Goal: Navigation & Orientation: Understand site structure

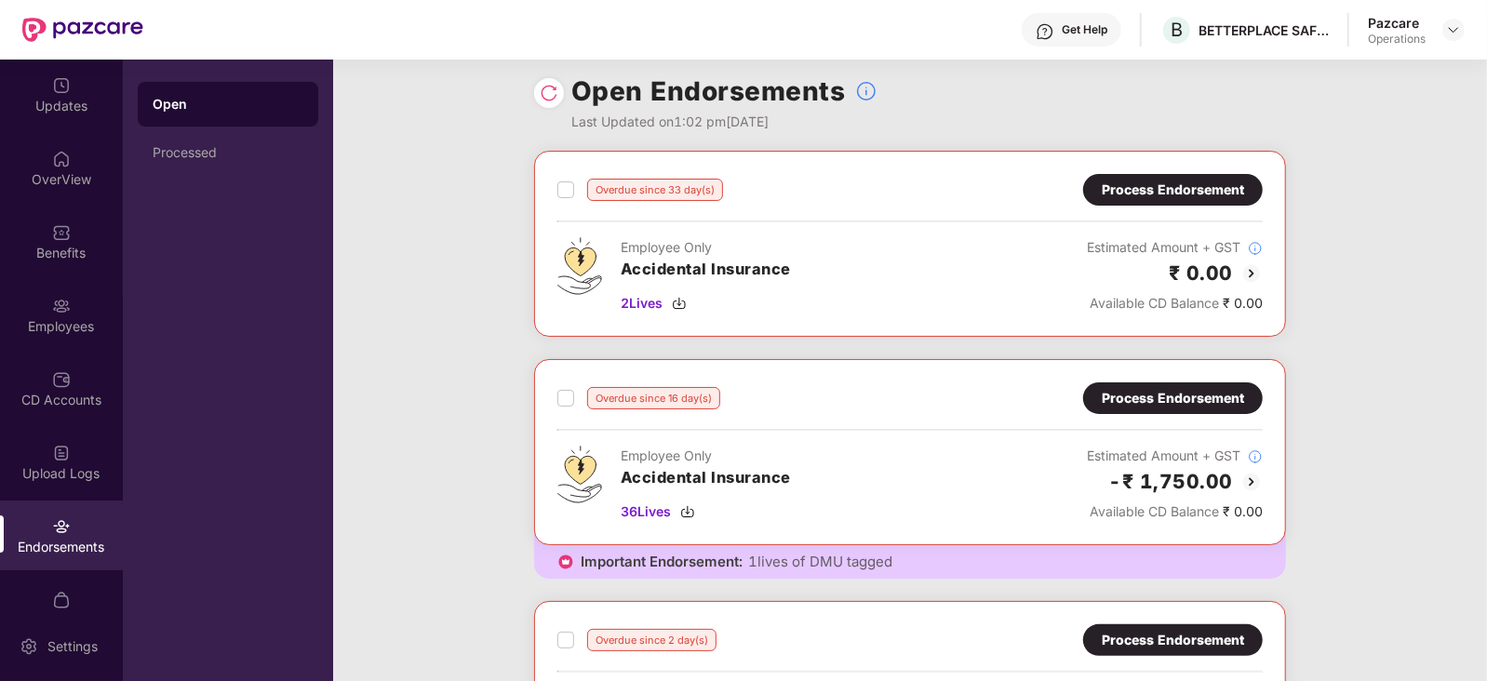
scroll to position [11, 0]
click at [1248, 475] on img at bounding box center [1251, 482] width 22 height 22
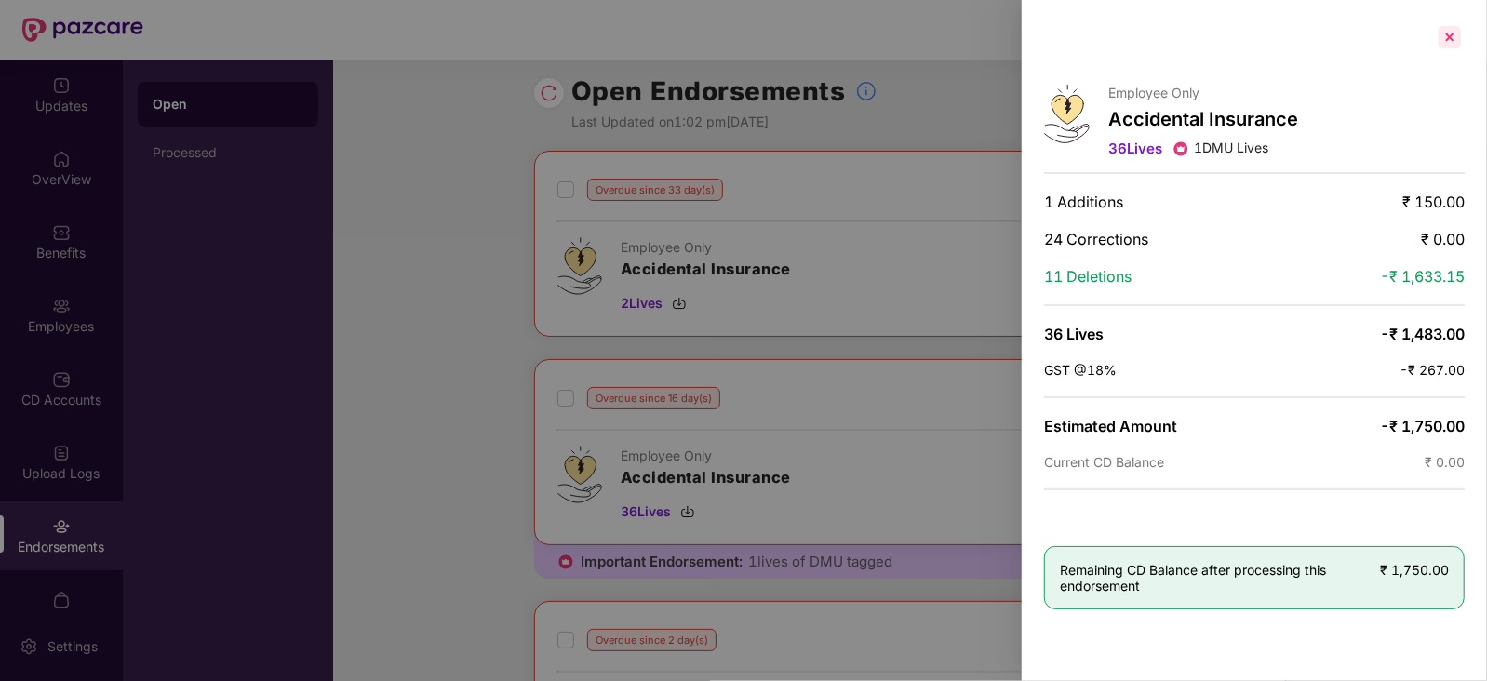
click at [1452, 37] on div at bounding box center [1450, 37] width 30 height 30
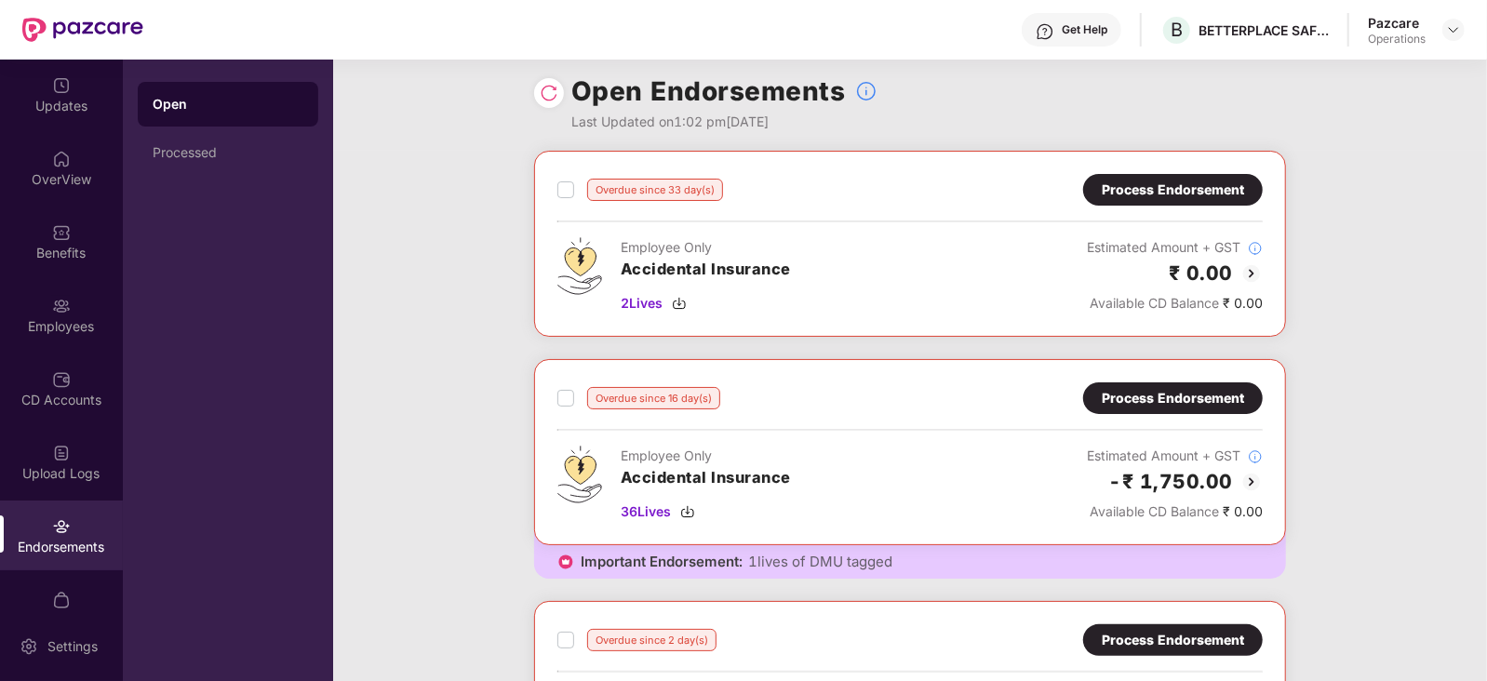
click at [1248, 269] on img at bounding box center [1251, 273] width 22 height 22
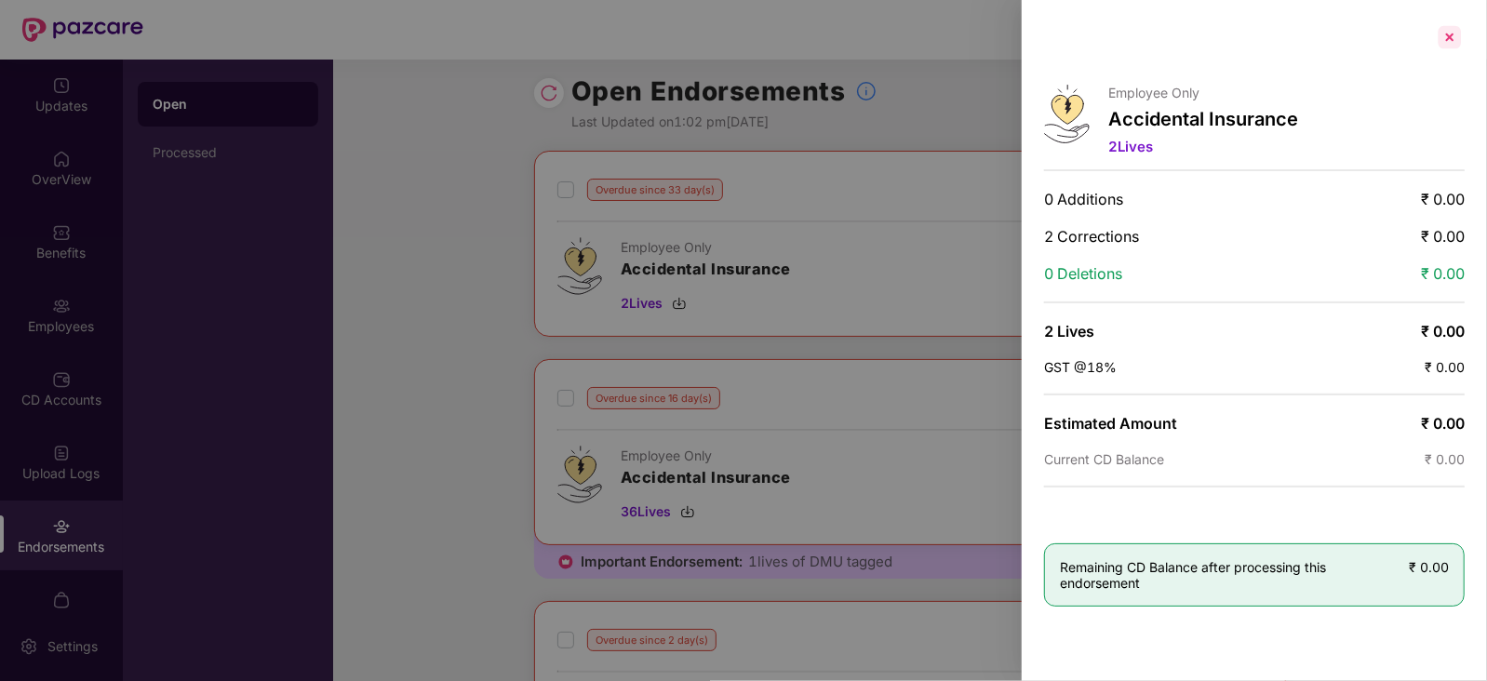
click at [1449, 37] on div at bounding box center [1450, 37] width 30 height 30
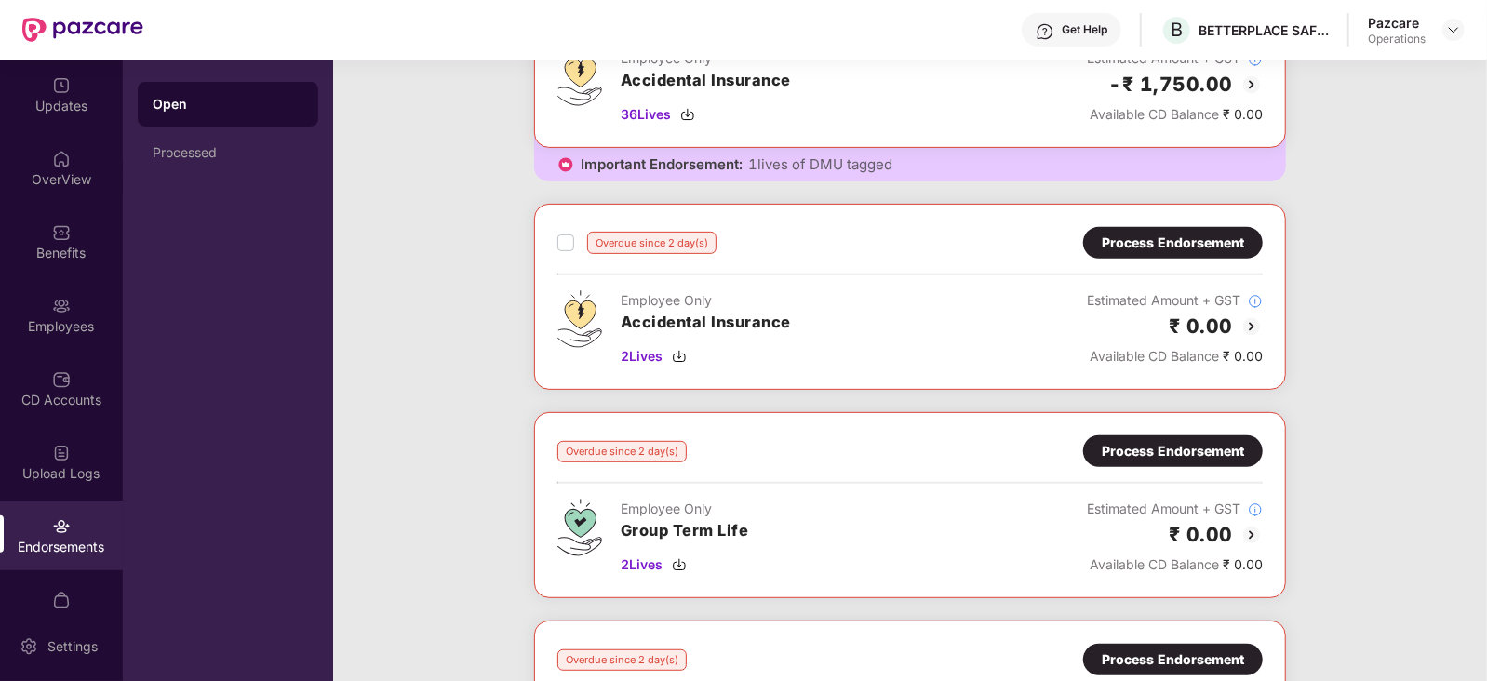
scroll to position [410, 0]
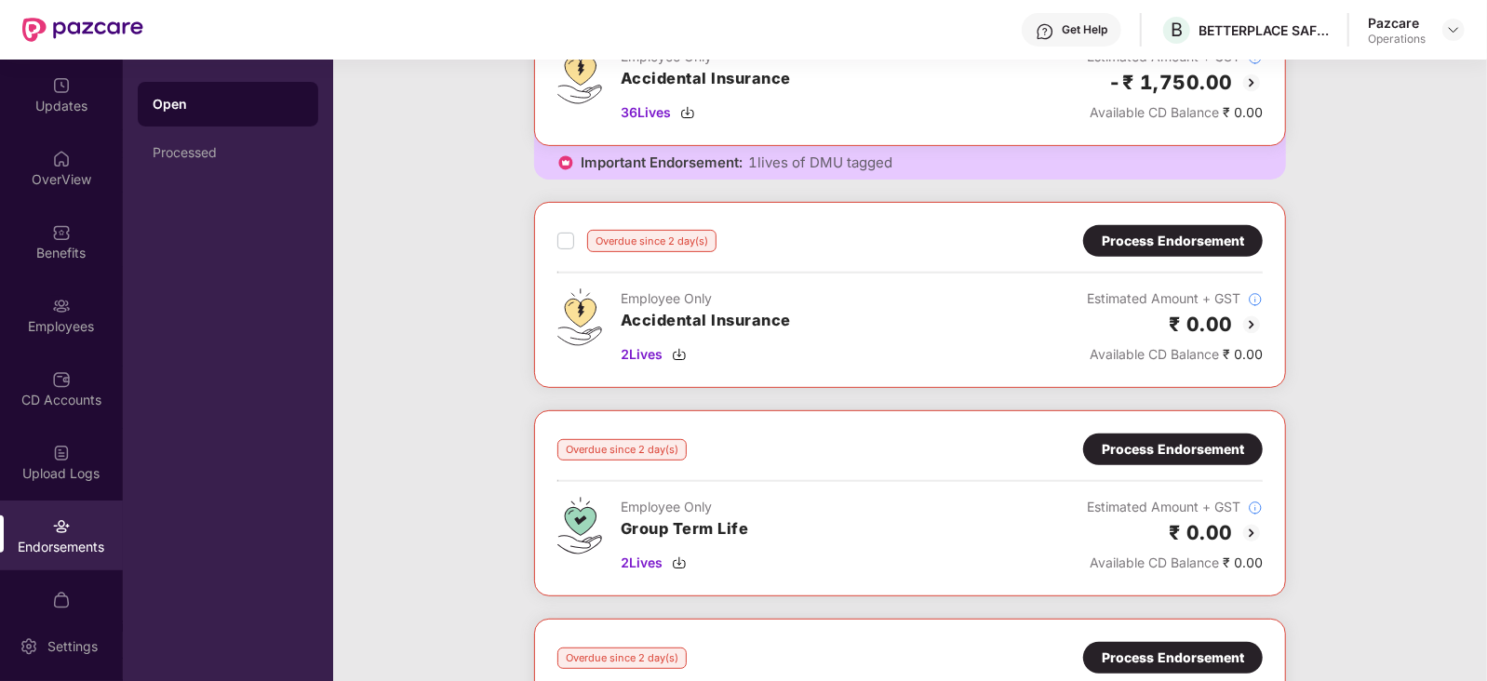
click at [1246, 315] on img at bounding box center [1251, 325] width 22 height 22
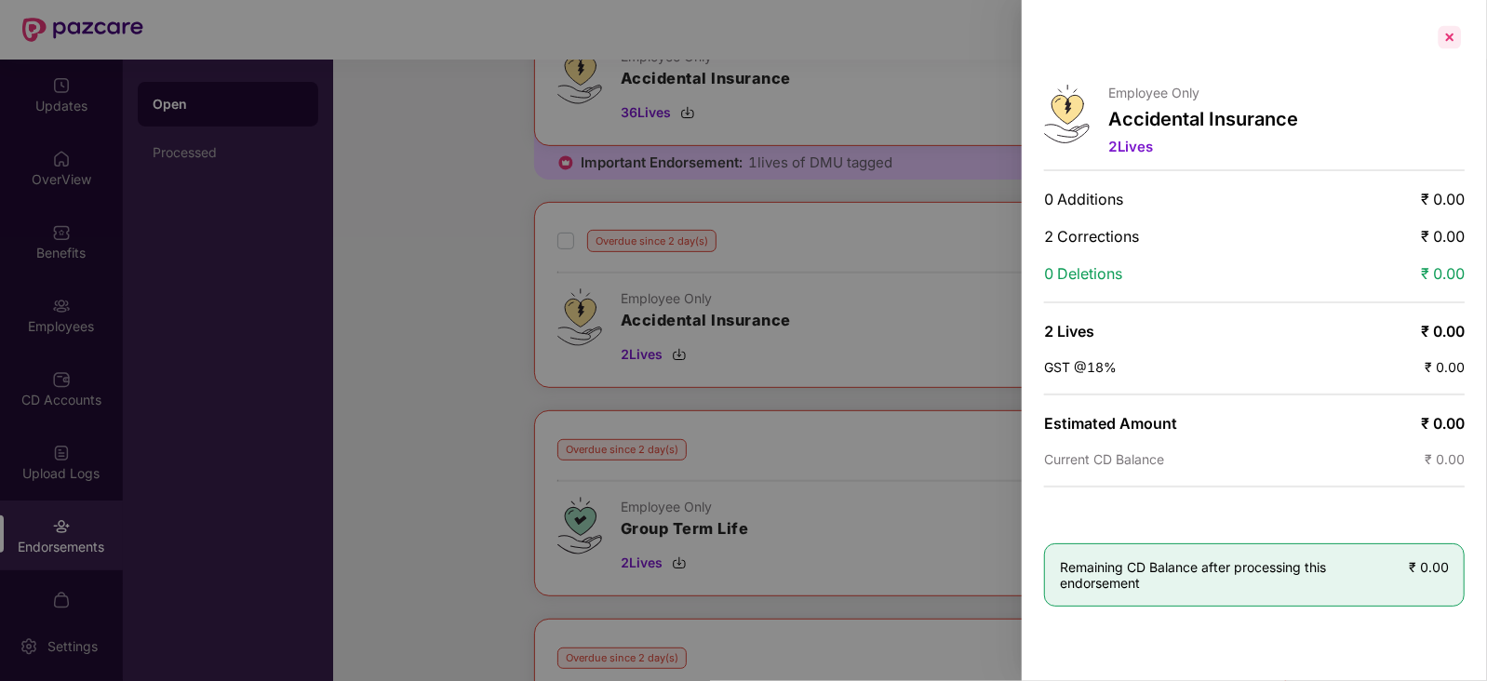
click at [1450, 28] on div at bounding box center [1450, 37] width 30 height 30
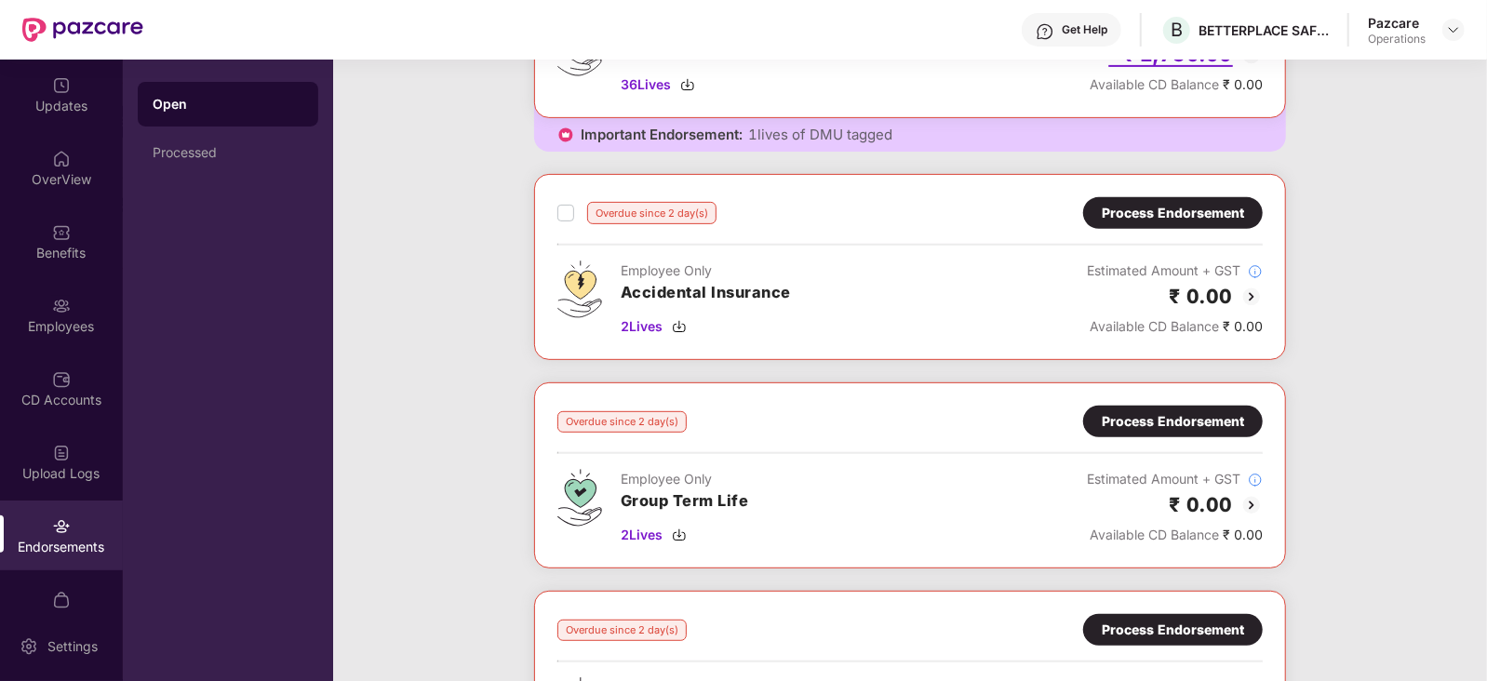
scroll to position [535, 0]
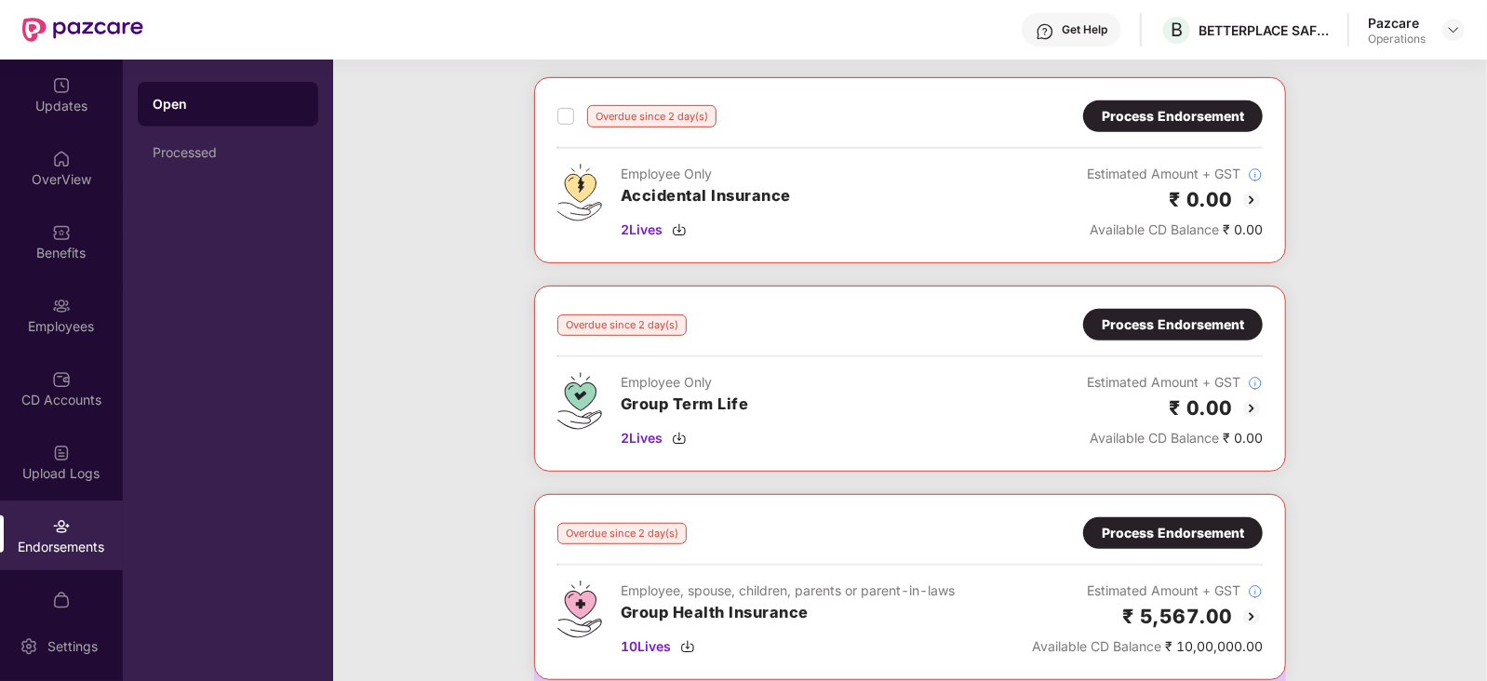
click at [1206, 394] on h2 "₹ 0.00" at bounding box center [1200, 408] width 64 height 31
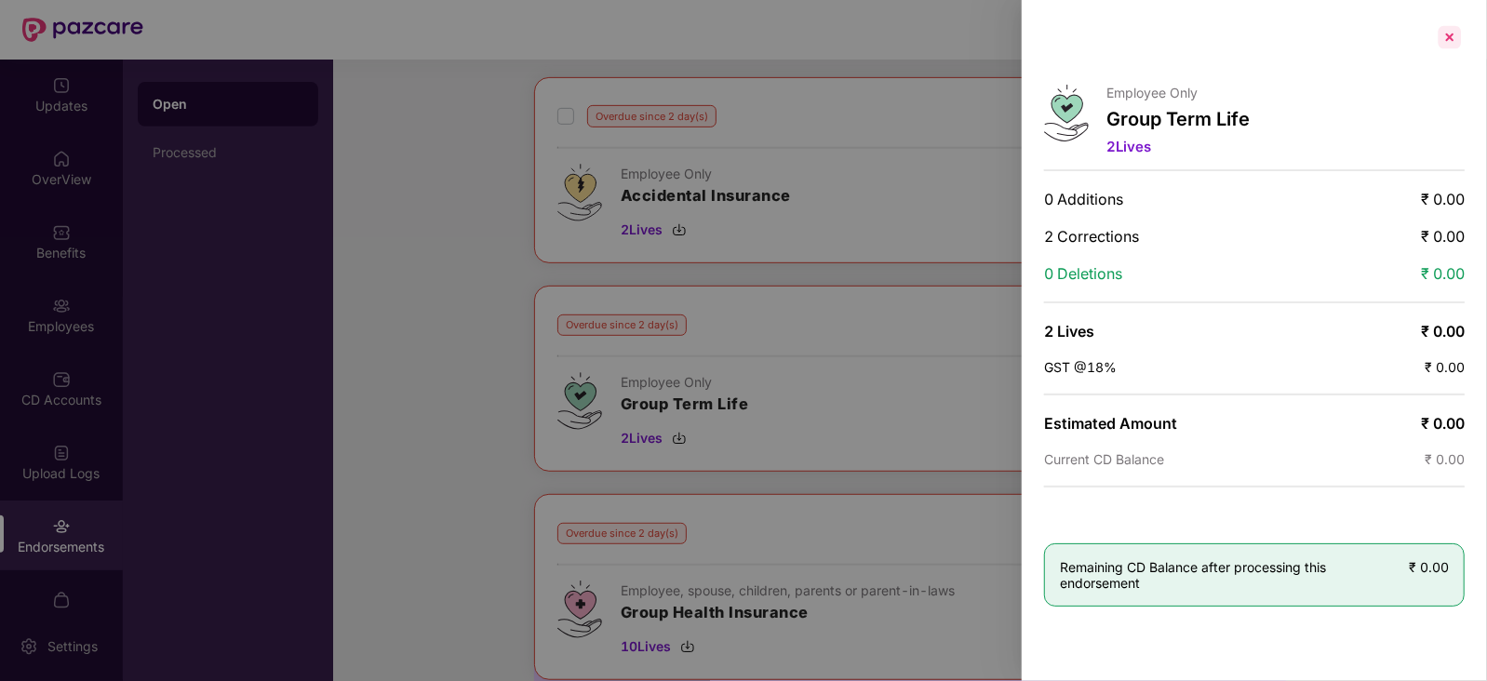
click at [1453, 33] on div at bounding box center [1450, 37] width 30 height 30
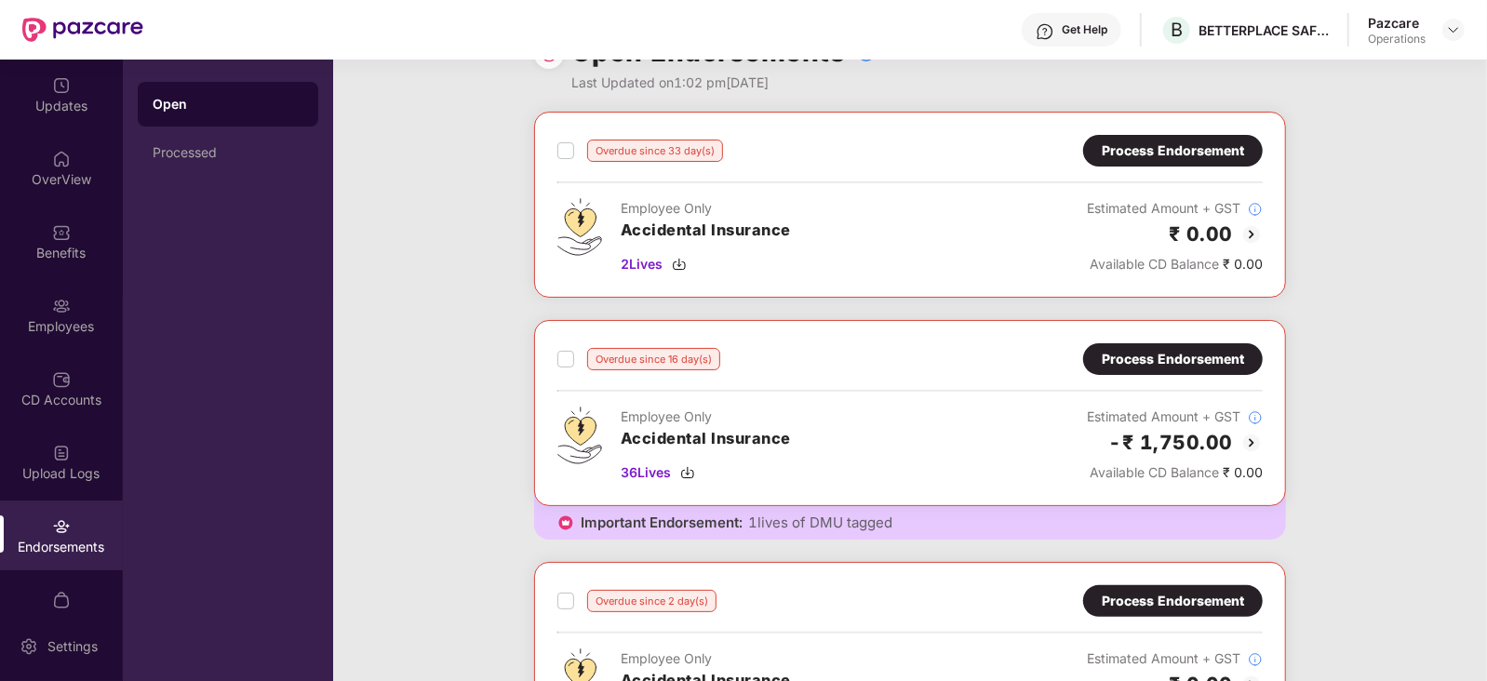
scroll to position [50, 0]
click at [73, 167] on div "OverView" at bounding box center [61, 168] width 123 height 70
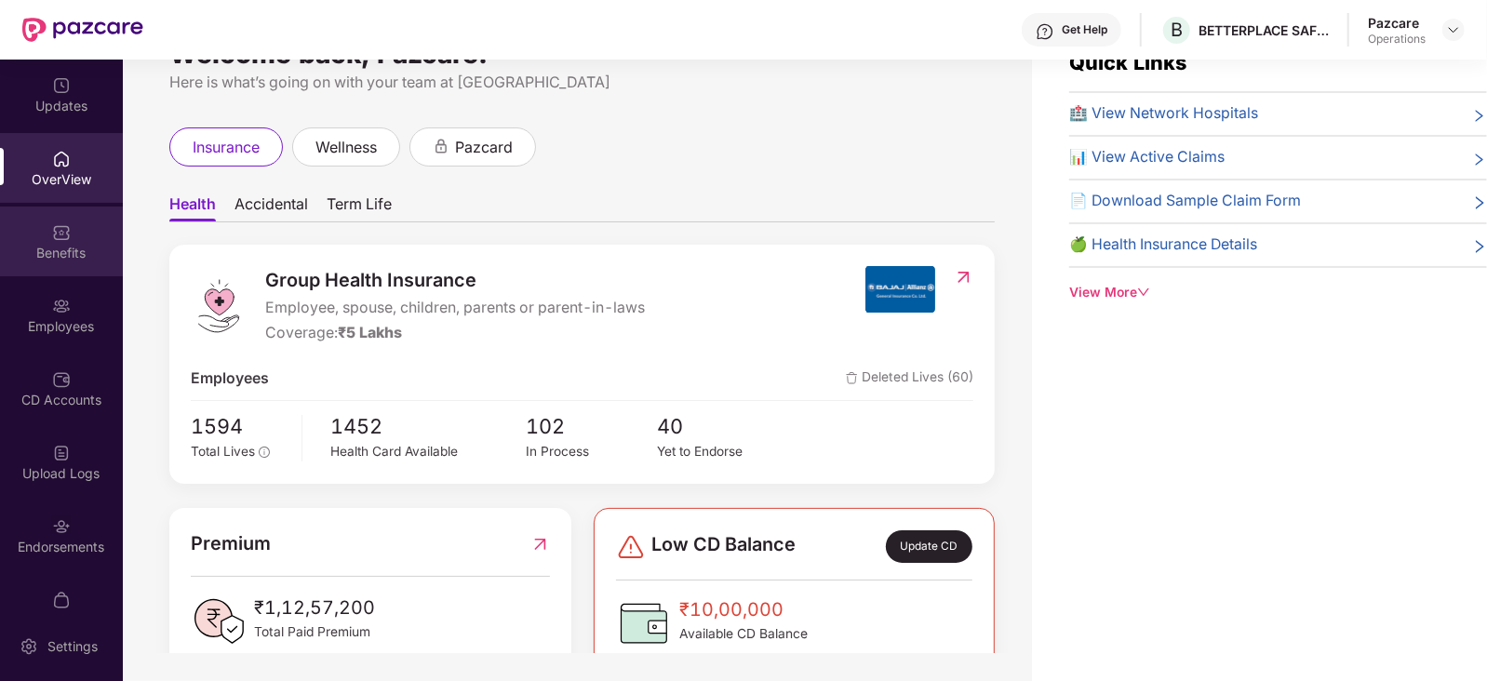
click at [67, 248] on div "Benefits" at bounding box center [61, 253] width 123 height 19
